Goal: Learn about a topic

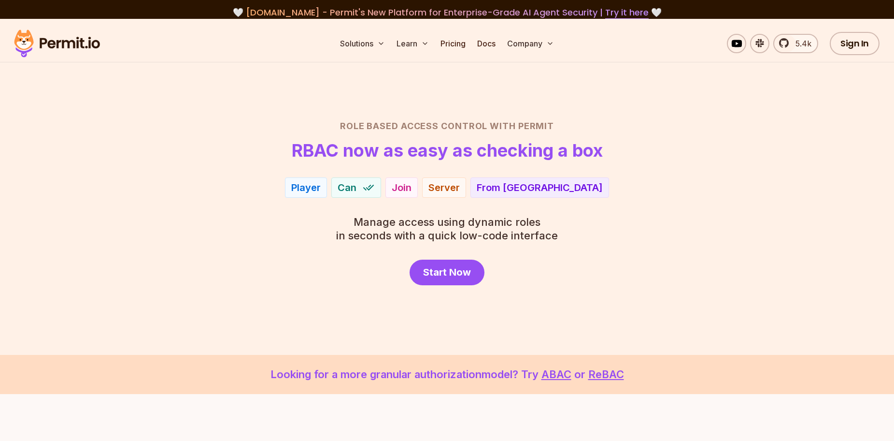
click at [298, 143] on h1 "RBAC now as easy as checking a box" at bounding box center [447, 150] width 311 height 19
drag, startPoint x: 294, startPoint y: 144, endPoint x: 329, endPoint y: 144, distance: 35.7
click at [329, 144] on h1 "RBAC now as easy as checking a box" at bounding box center [447, 150] width 311 height 19
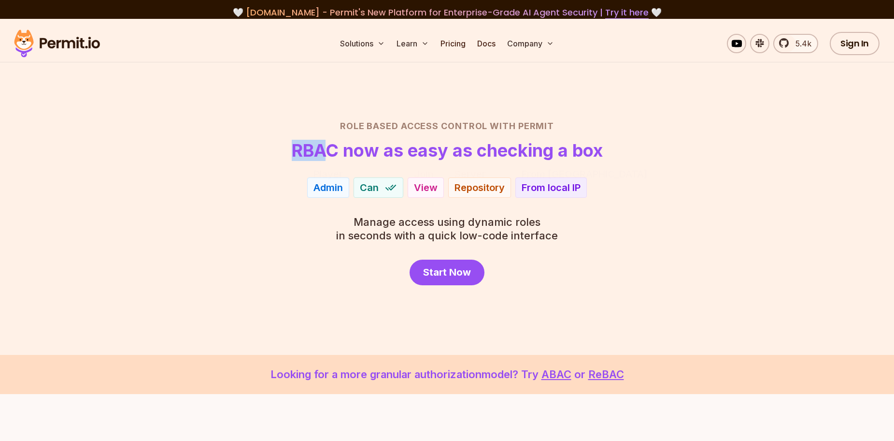
click at [329, 149] on h1 "RBAC now as easy as checking a box" at bounding box center [447, 150] width 311 height 19
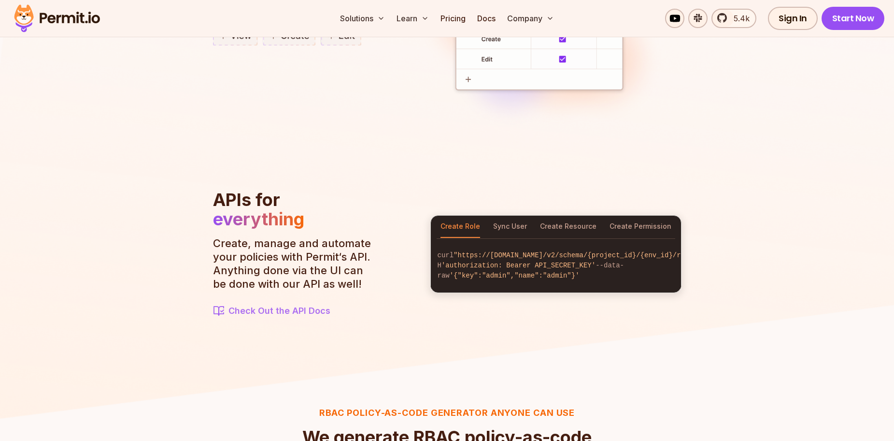
scroll to position [966, 0]
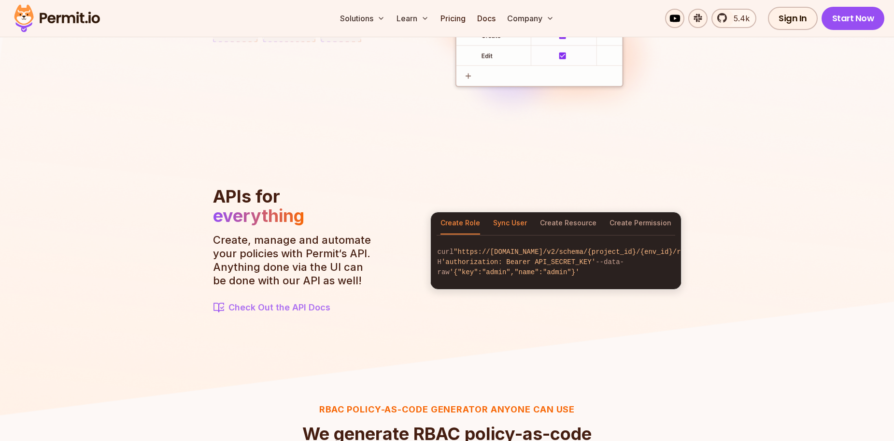
click at [514, 217] on button "Sync User" at bounding box center [510, 223] width 34 height 22
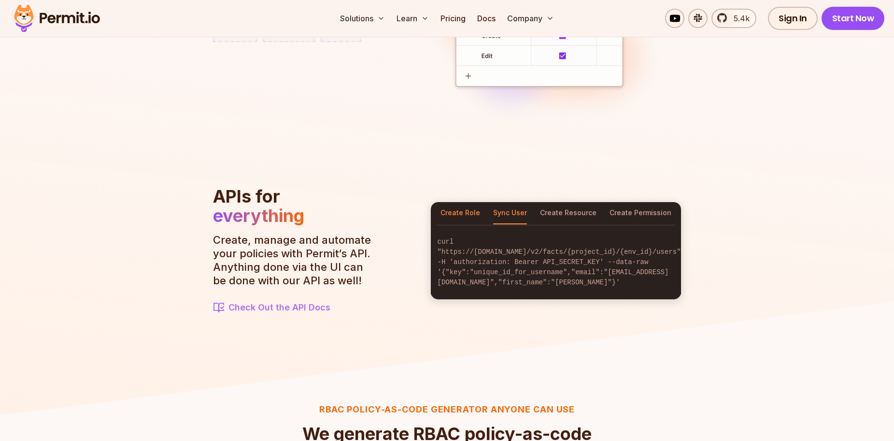
click at [469, 218] on button "Create Role" at bounding box center [461, 213] width 40 height 22
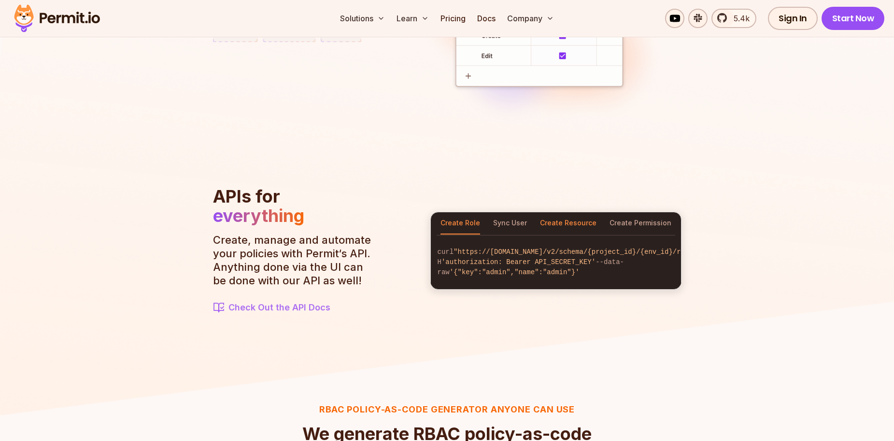
click at [563, 212] on button "Create Resource" at bounding box center [568, 223] width 57 height 22
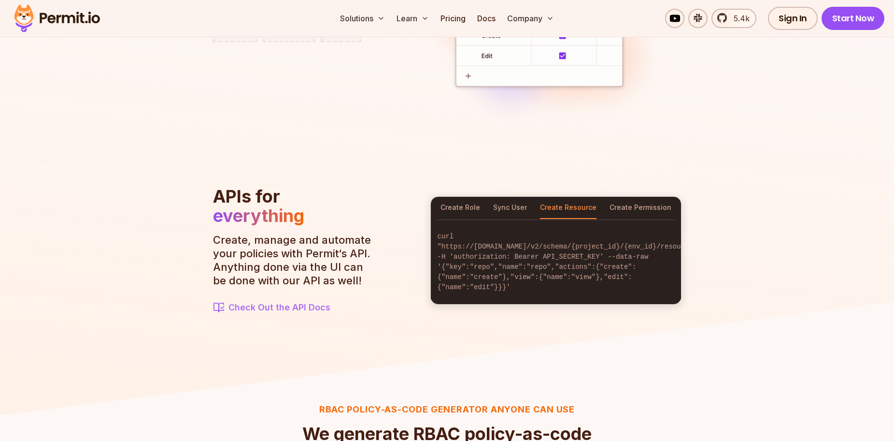
click at [583, 208] on button "Create Resource" at bounding box center [568, 208] width 57 height 22
click at [620, 213] on button "Create Permission" at bounding box center [641, 208] width 62 height 22
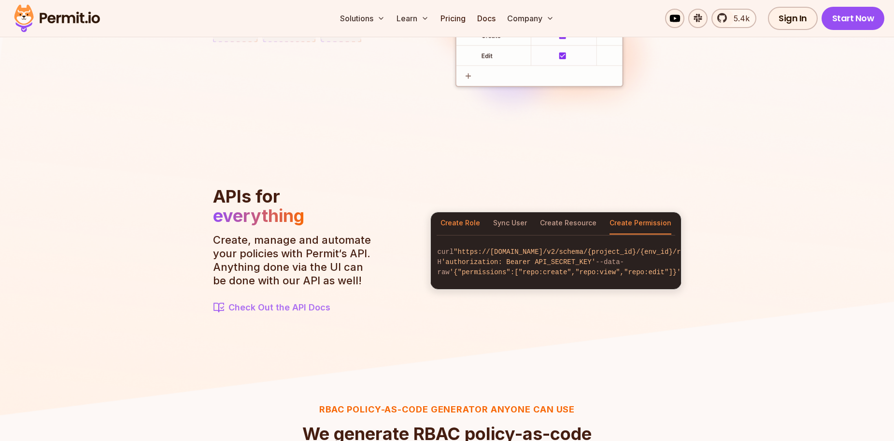
click at [467, 224] on button "Create Role" at bounding box center [461, 223] width 40 height 22
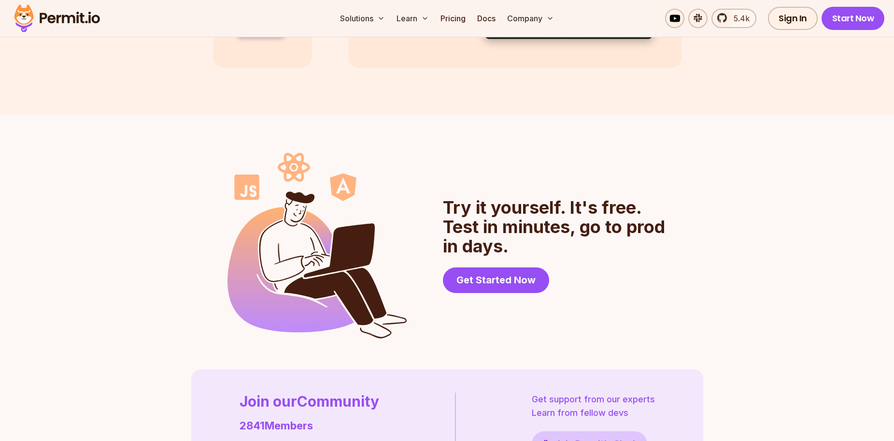
scroll to position [2416, 0]
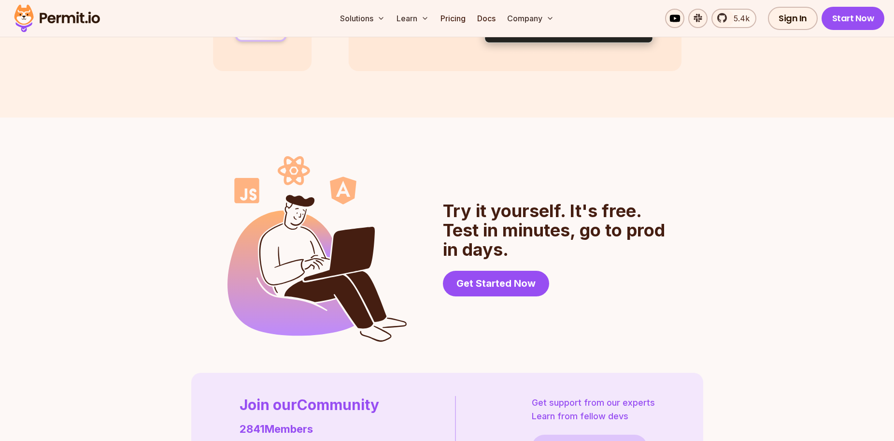
click at [407, 256] on section "Try it yourself. It's free. Test in minutes, go to prod in days. Get Started Now" at bounding box center [448, 248] width 440 height 185
